Goal: Leave review/rating: Leave review/rating

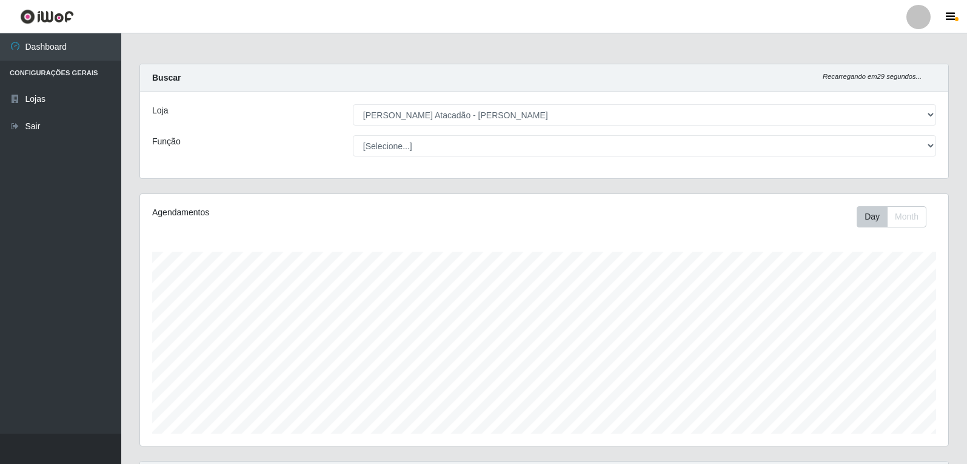
select select "523"
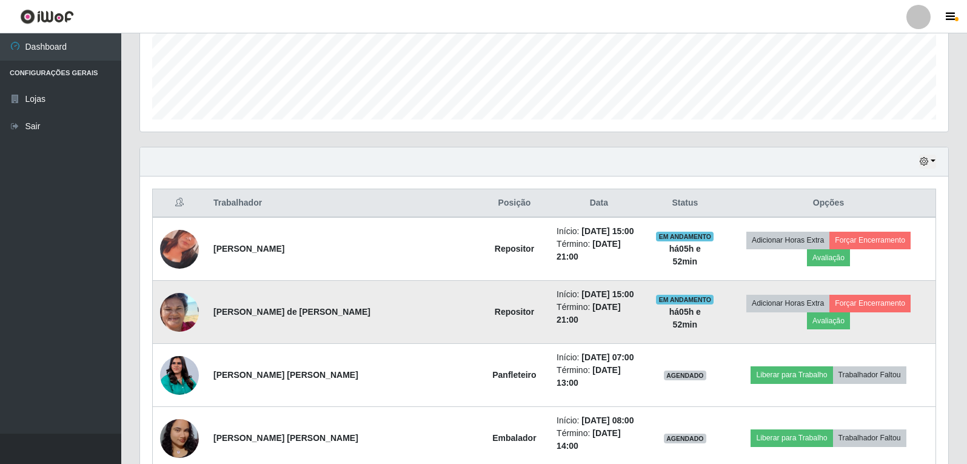
scroll to position [364, 0]
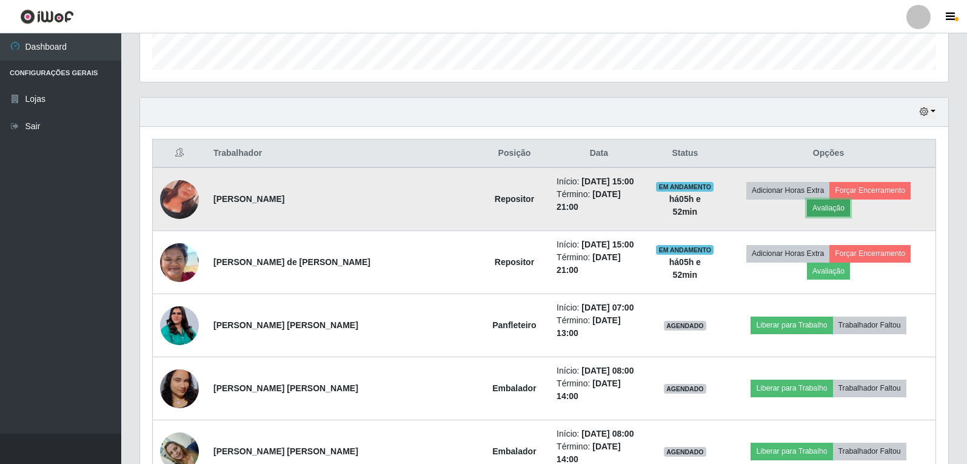
click at [850, 199] on button "Avaliação" at bounding box center [828, 207] width 43 height 17
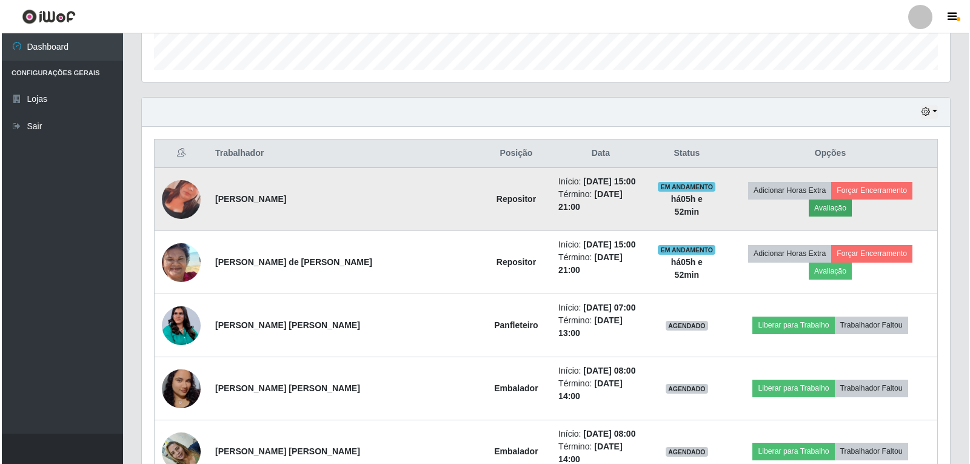
scroll to position [252, 802]
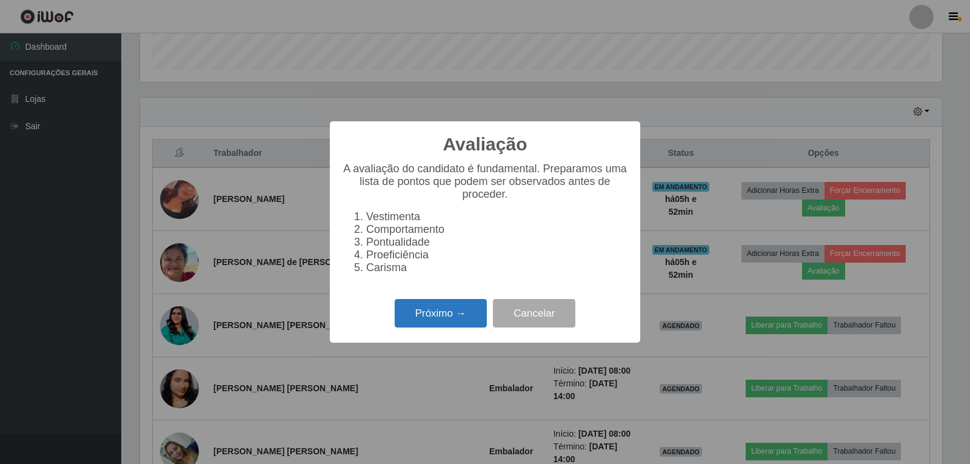
click at [442, 316] on button "Próximo →" at bounding box center [441, 313] width 92 height 28
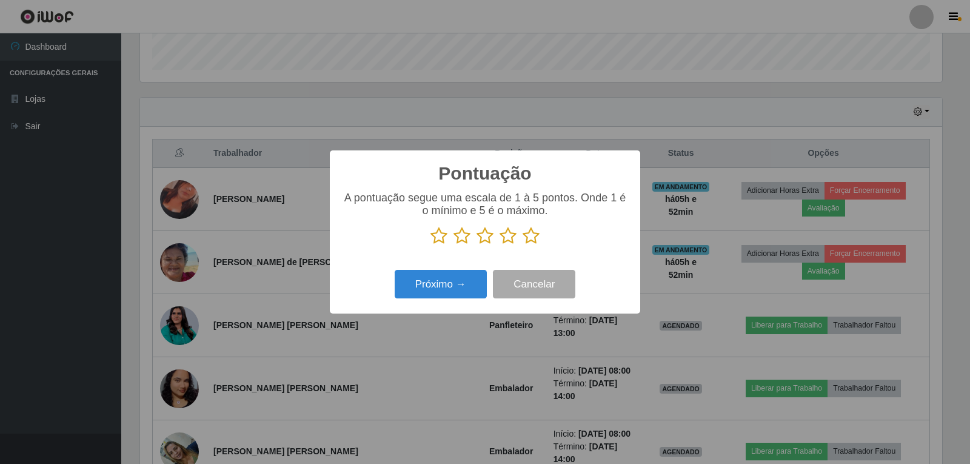
click at [532, 240] on icon at bounding box center [531, 236] width 17 height 18
click at [523, 245] on input "radio" at bounding box center [523, 245] width 0 height 0
click at [461, 281] on button "Próximo →" at bounding box center [441, 284] width 92 height 28
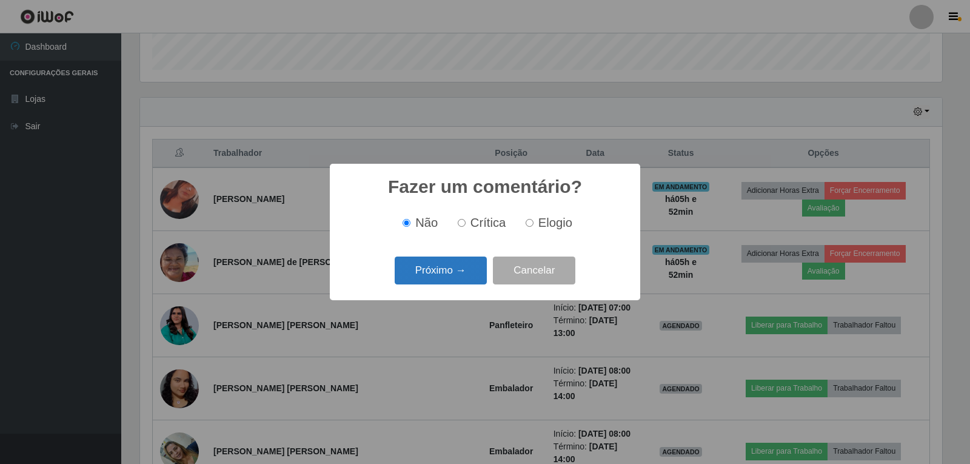
click at [453, 272] on button "Próximo →" at bounding box center [441, 270] width 92 height 28
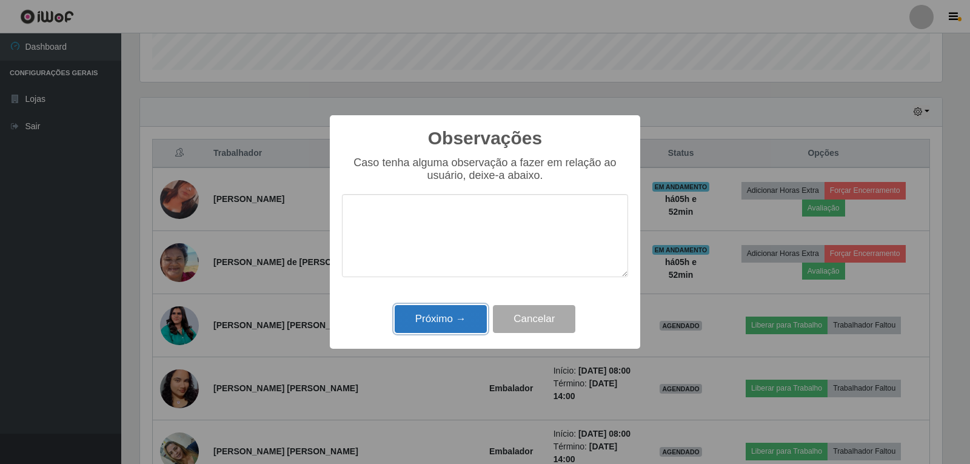
click at [450, 316] on button "Próximo →" at bounding box center [441, 319] width 92 height 28
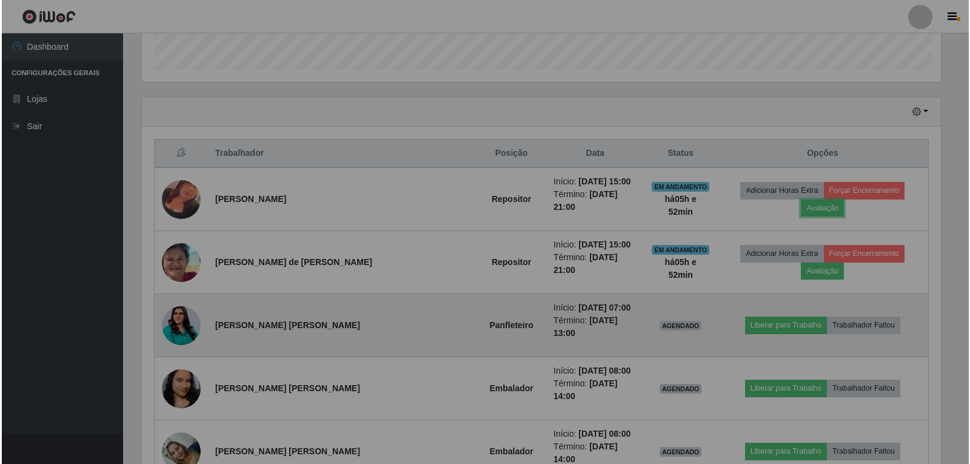
scroll to position [252, 808]
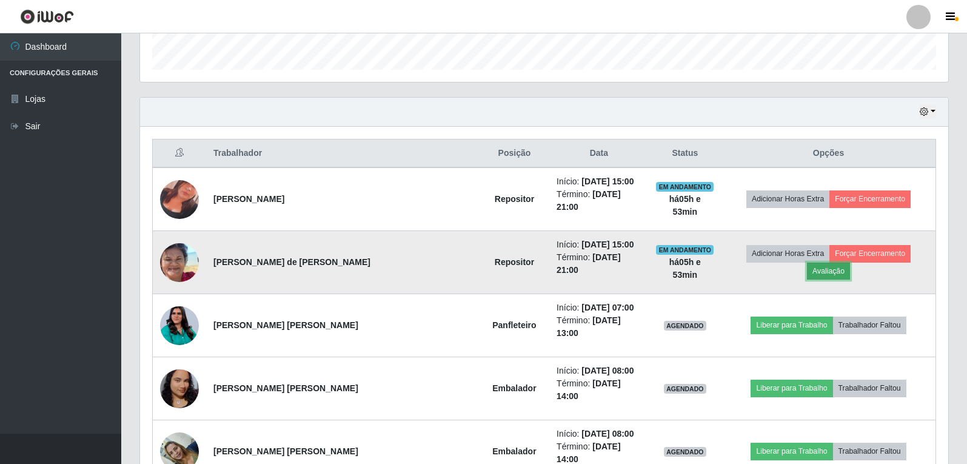
click at [850, 262] on button "Avaliação" at bounding box center [828, 270] width 43 height 17
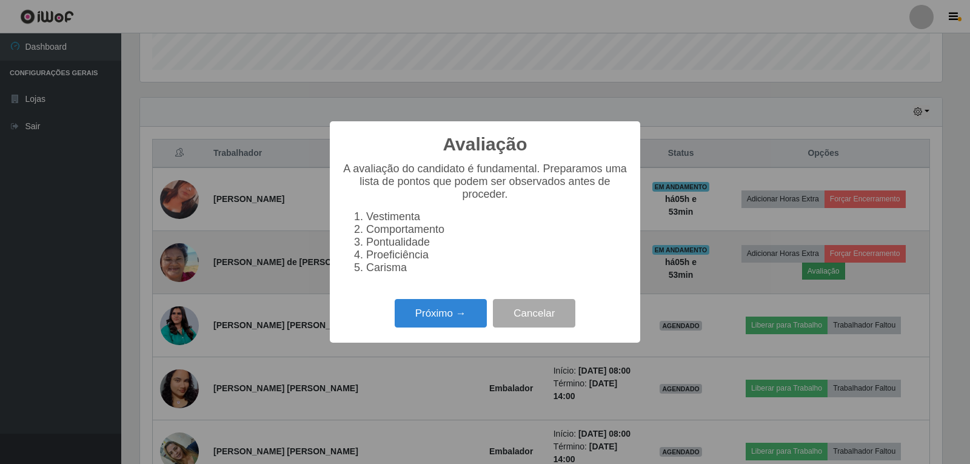
scroll to position [252, 802]
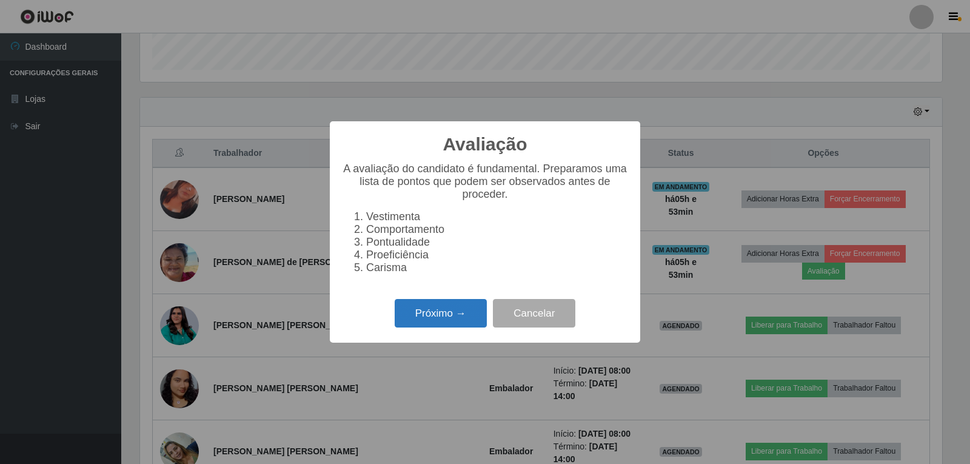
click at [466, 319] on button "Próximo →" at bounding box center [441, 313] width 92 height 28
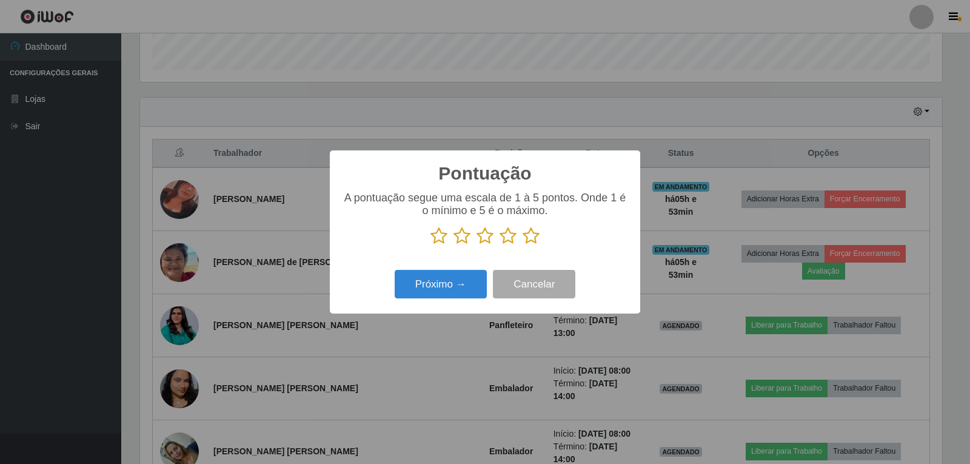
scroll to position [605921, 605371]
click at [530, 239] on icon at bounding box center [531, 236] width 17 height 18
click at [523, 245] on input "radio" at bounding box center [523, 245] width 0 height 0
click at [450, 280] on button "Próximo →" at bounding box center [441, 284] width 92 height 28
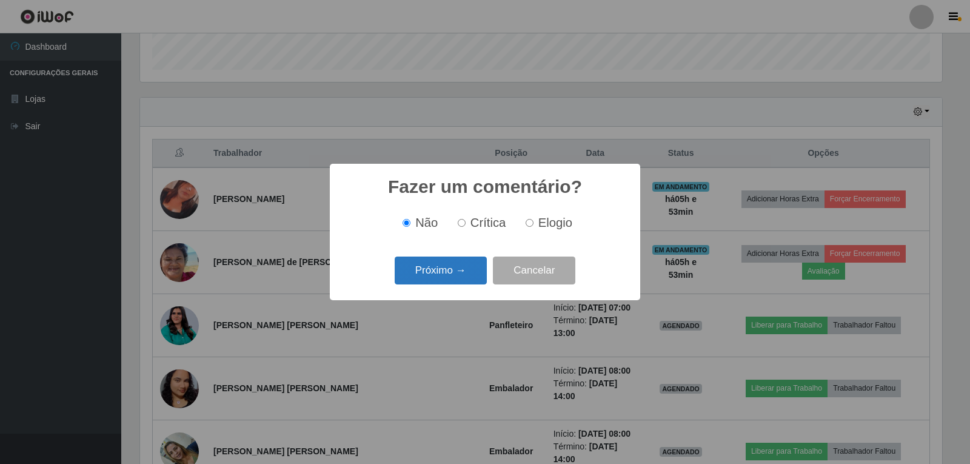
click at [459, 268] on button "Próximo →" at bounding box center [441, 270] width 92 height 28
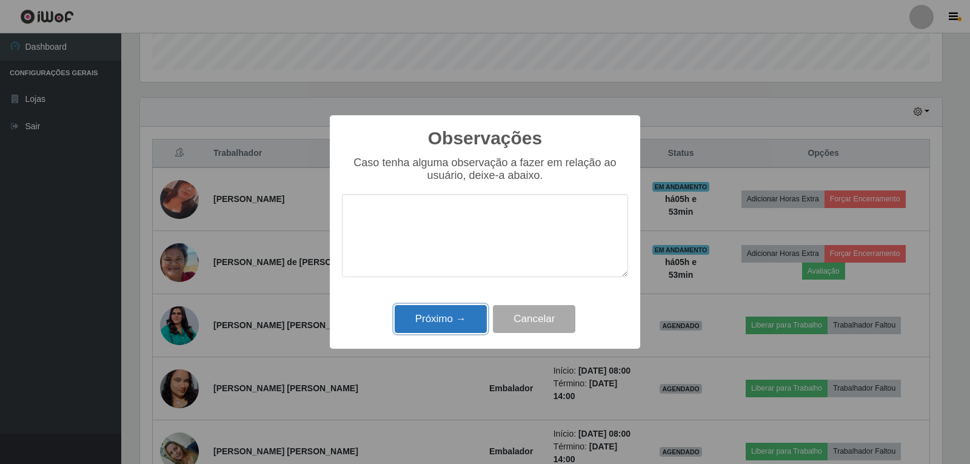
click at [426, 313] on button "Próximo →" at bounding box center [441, 319] width 92 height 28
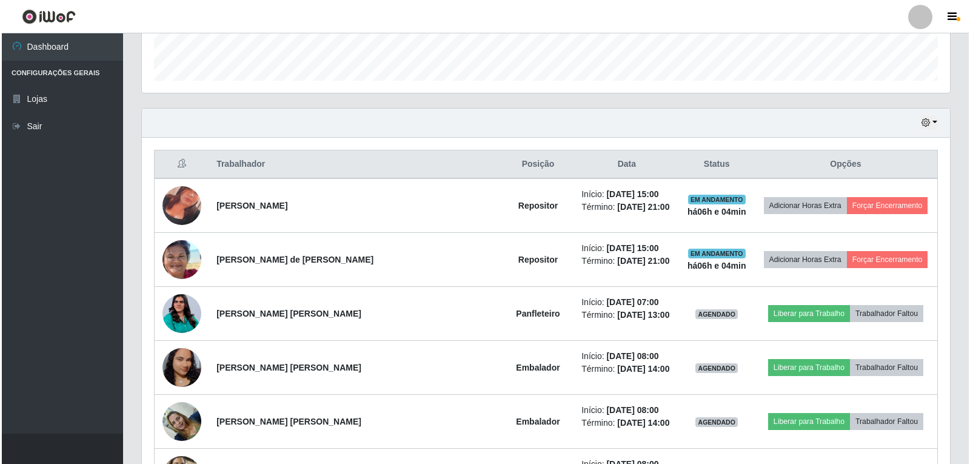
scroll to position [364, 0]
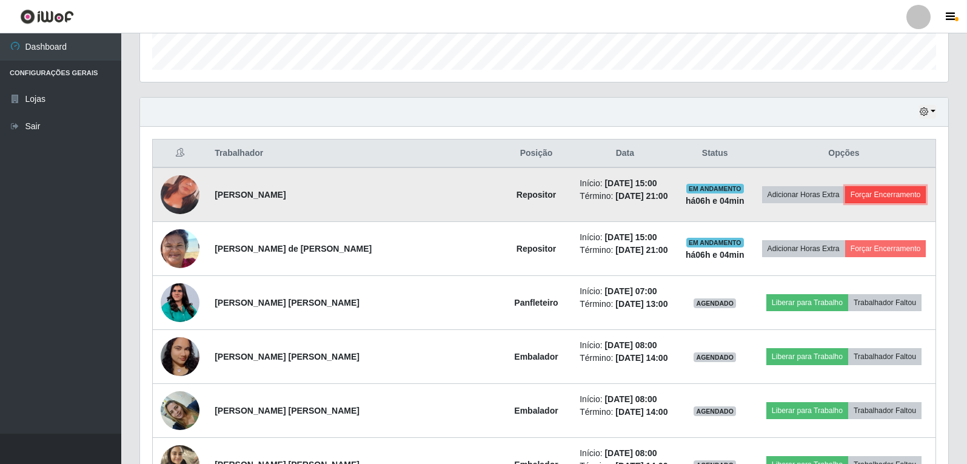
click at [853, 198] on button "Forçar Encerramento" at bounding box center [885, 194] width 81 height 17
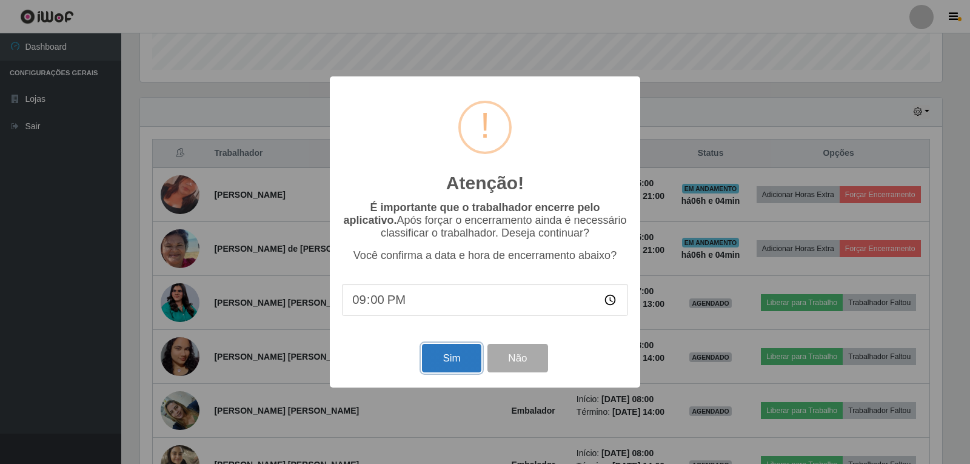
click at [444, 362] on button "Sim" at bounding box center [451, 358] width 59 height 28
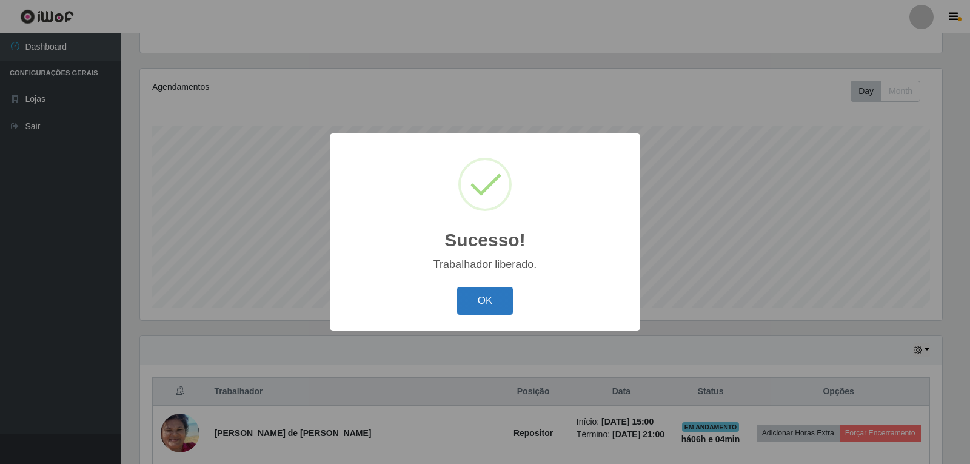
click at [463, 297] on button "OK" at bounding box center [485, 301] width 56 height 28
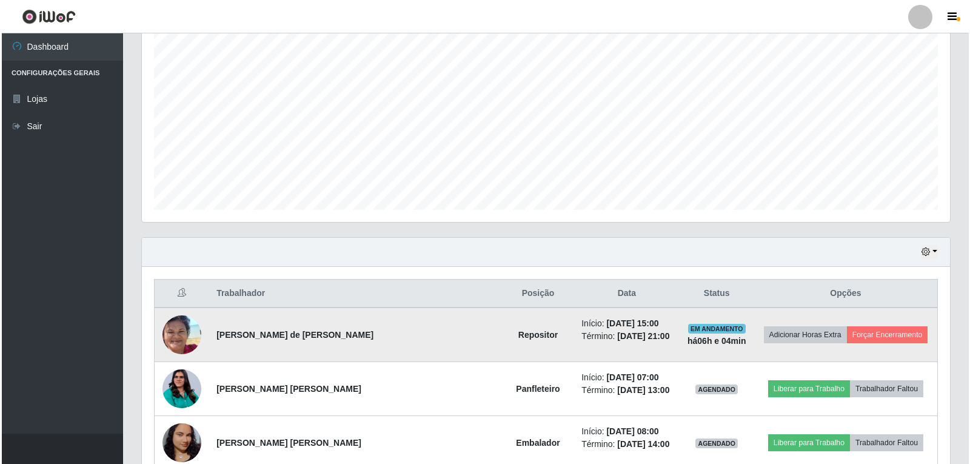
scroll to position [247, 0]
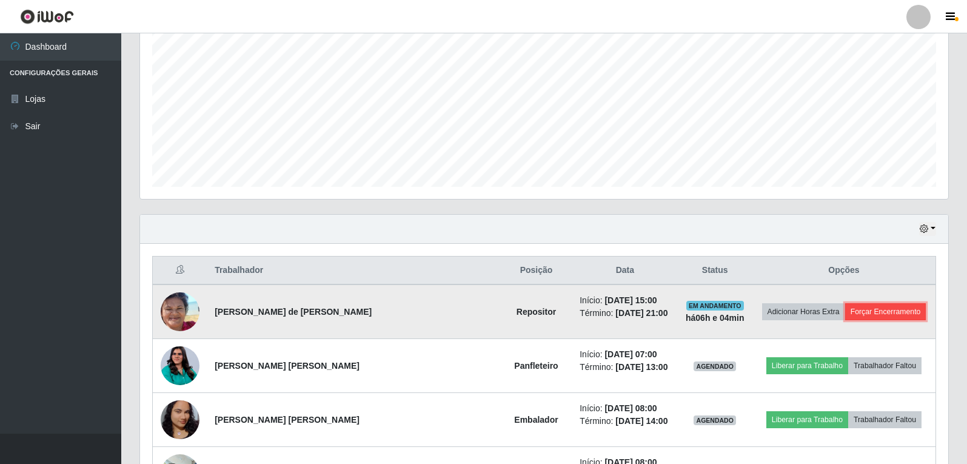
click at [893, 308] on button "Forçar Encerramento" at bounding box center [885, 311] width 81 height 17
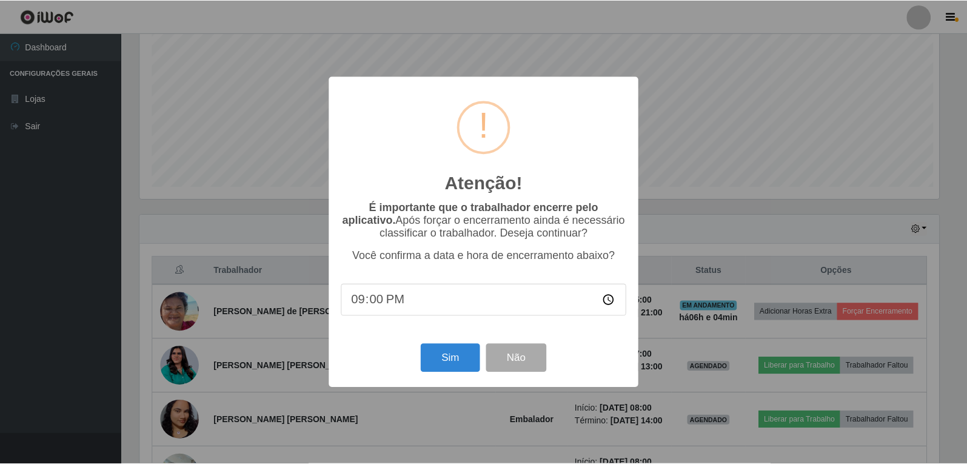
scroll to position [252, 802]
click at [449, 363] on button "Sim" at bounding box center [451, 358] width 59 height 28
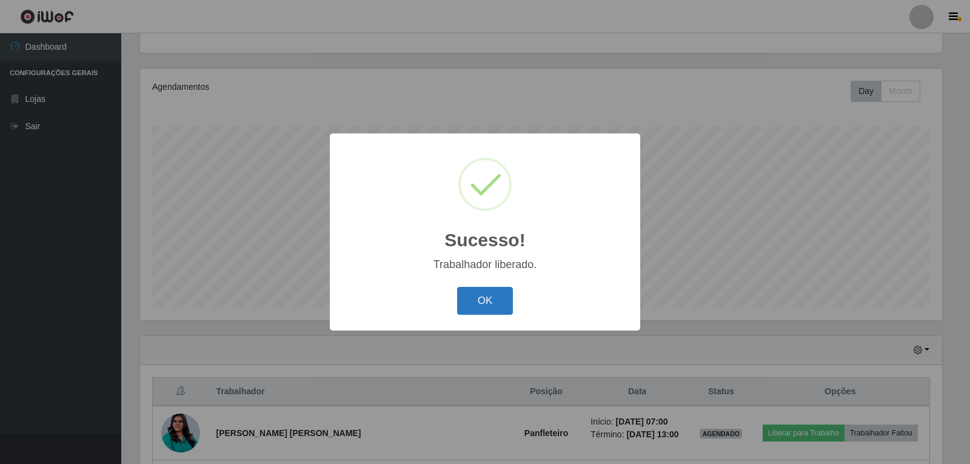
click at [489, 306] on button "OK" at bounding box center [485, 301] width 56 height 28
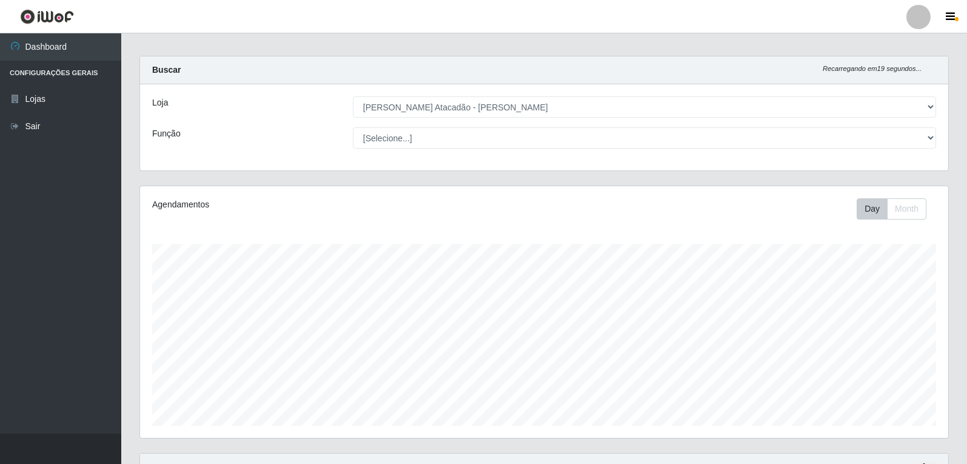
scroll to position [0, 0]
